Goal: Task Accomplishment & Management: Complete application form

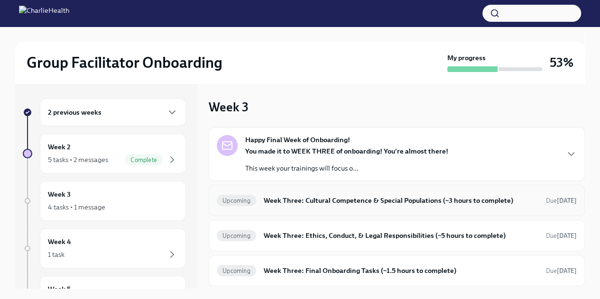
scroll to position [42, 0]
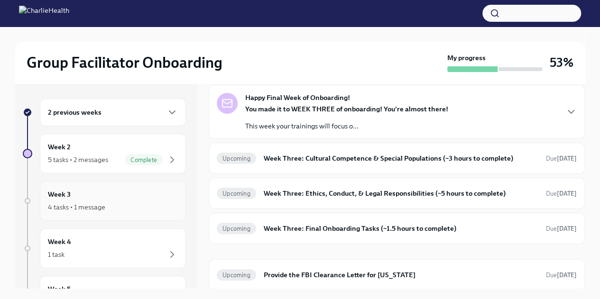
click at [108, 207] on div "4 tasks • 1 message" at bounding box center [113, 207] width 130 height 11
click at [554, 104] on div "Happy Final Week of Onboarding! You made it to WEEK THREE of onboarding! You're…" at bounding box center [397, 112] width 360 height 38
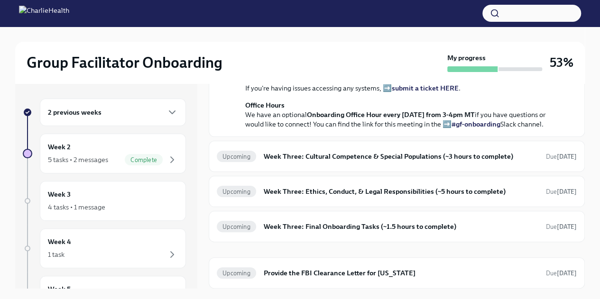
scroll to position [388, 0]
click at [374, 236] on div "Upcoming Week Three: Final Onboarding Tasks (~1.5 hours to complete) Due [DATE]" at bounding box center [397, 226] width 376 height 31
click at [375, 232] on h6 "Week Three: Final Onboarding Tasks (~1.5 hours to complete)" at bounding box center [401, 226] width 275 height 10
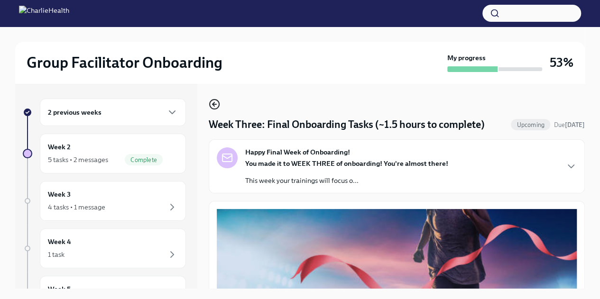
click at [214, 106] on icon "button" at bounding box center [213, 104] width 2 height 4
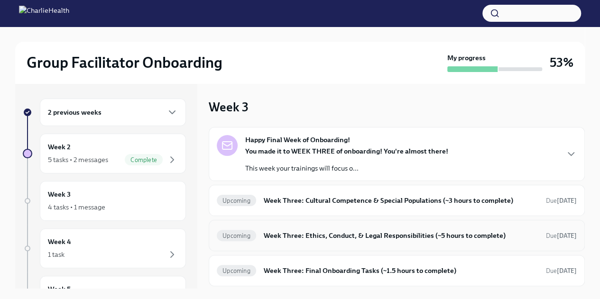
click at [341, 232] on h6 "Week Three: Ethics, Conduct, & Legal Responsibilities (~5 hours to complete)" at bounding box center [401, 236] width 275 height 10
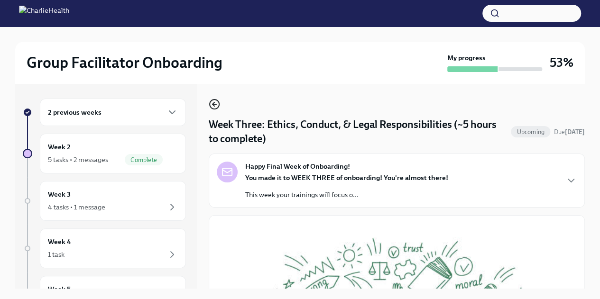
click at [212, 100] on circle "button" at bounding box center [214, 104] width 9 height 9
